Goal: Transaction & Acquisition: Book appointment/travel/reservation

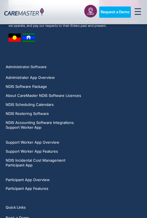
scroll to position [806, 0]
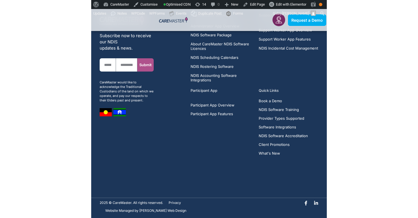
scroll to position [572, 0]
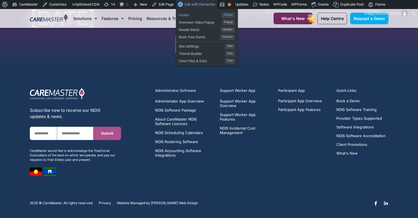
click at [199, 15] on span "Footer" at bounding box center [200, 14] width 43 height 7
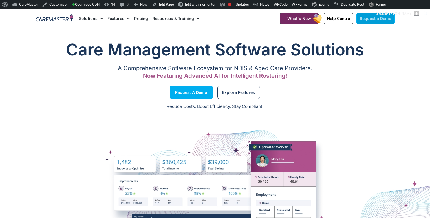
click at [375, 19] on span "Request a Demo" at bounding box center [376, 18] width 32 height 5
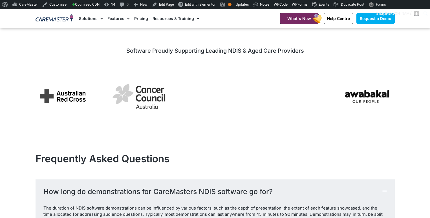
scroll to position [311, 0]
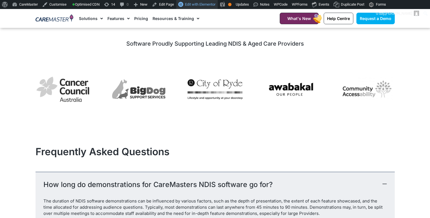
click at [215, 5] on span "Edit with Elementor" at bounding box center [200, 4] width 30 height 4
